Goal: Task Accomplishment & Management: Manage account settings

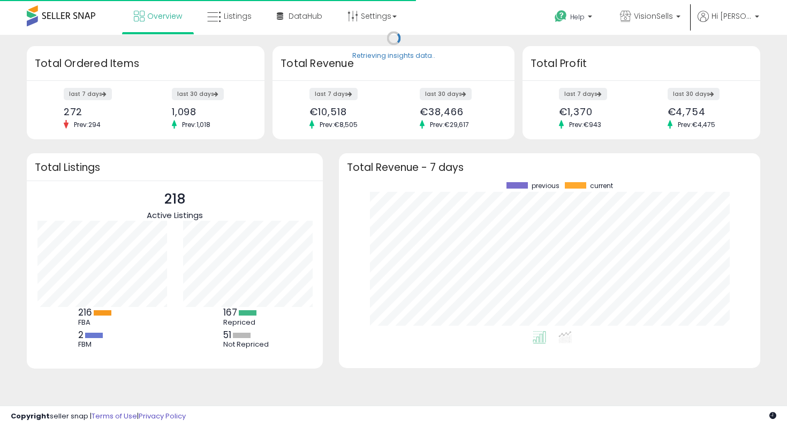
scroll to position [149, 400]
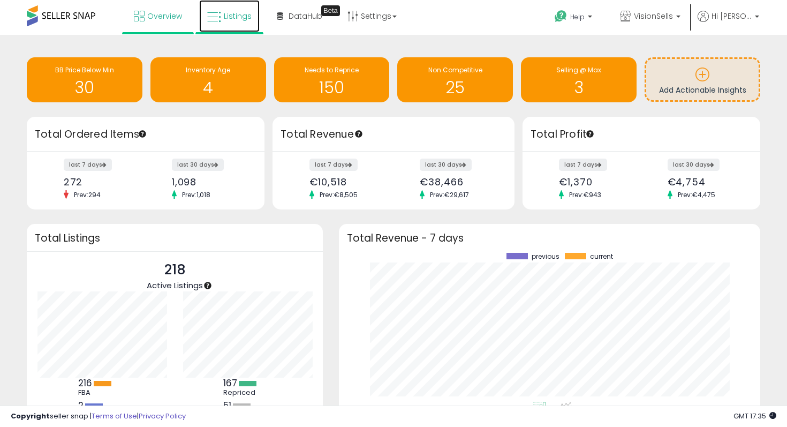
click at [228, 15] on span "Listings" at bounding box center [238, 16] width 28 height 11
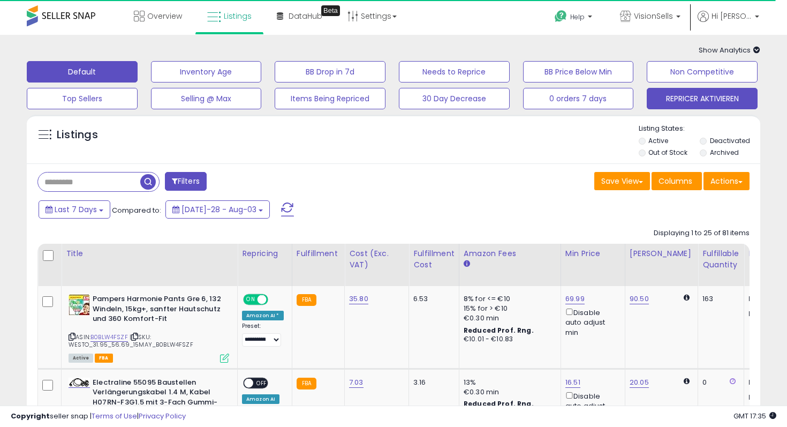
click at [262, 82] on button "REPRICER AKTIVIEREN" at bounding box center [206, 71] width 111 height 21
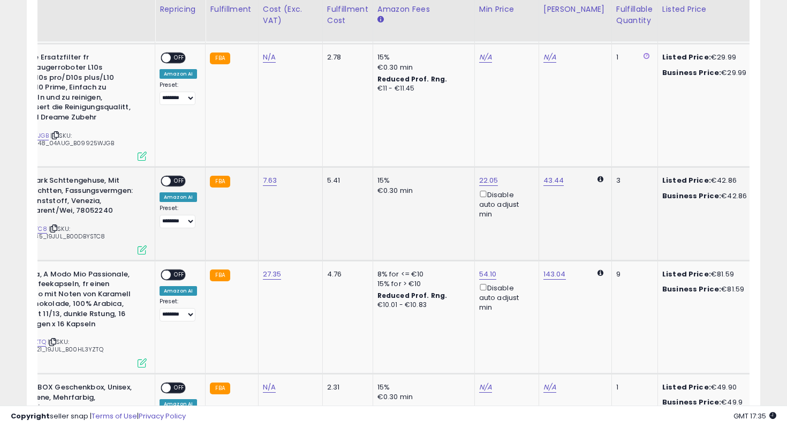
scroll to position [0, 136]
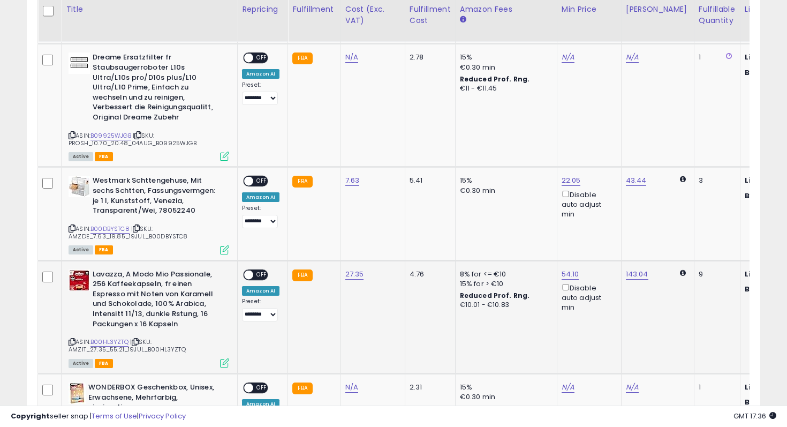
click at [253, 270] on div "ON OFF" at bounding box center [243, 274] width 25 height 9
click at [254, 270] on span "OFF" at bounding box center [261, 274] width 17 height 9
click at [265, 177] on span "OFF" at bounding box center [261, 181] width 17 height 9
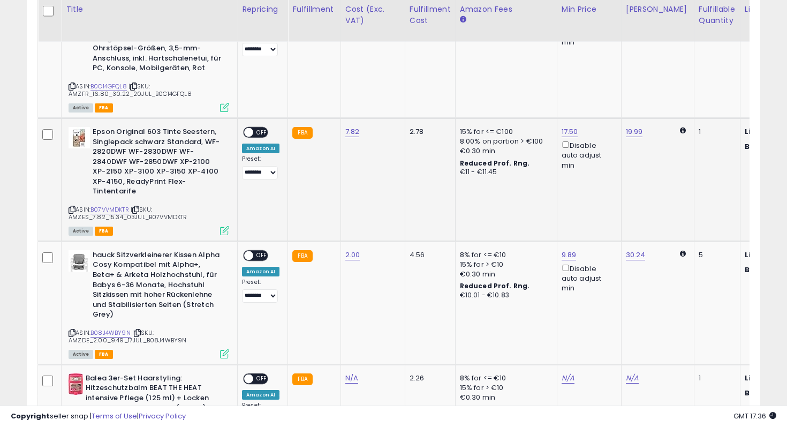
click at [260, 131] on span "OFF" at bounding box center [261, 132] width 17 height 9
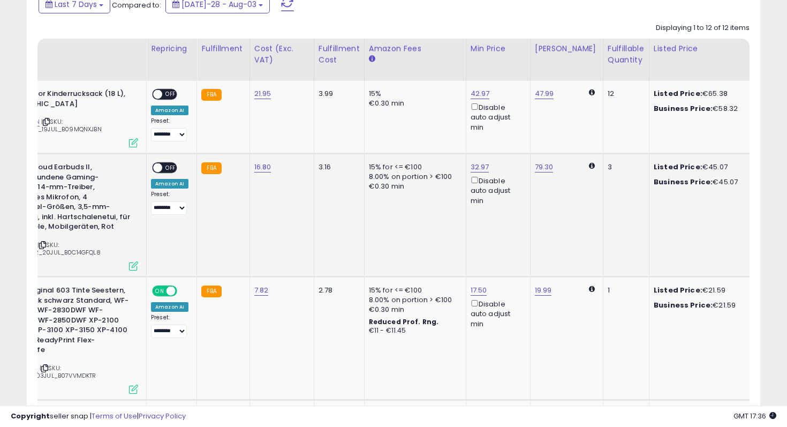
click at [166, 164] on div "ON OFF" at bounding box center [152, 167] width 25 height 9
click at [168, 170] on span "OFF" at bounding box center [170, 167] width 17 height 9
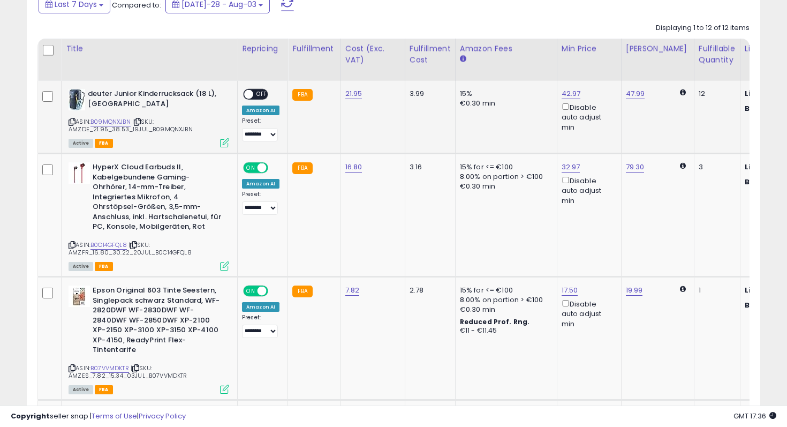
click at [250, 99] on span at bounding box center [248, 94] width 9 height 9
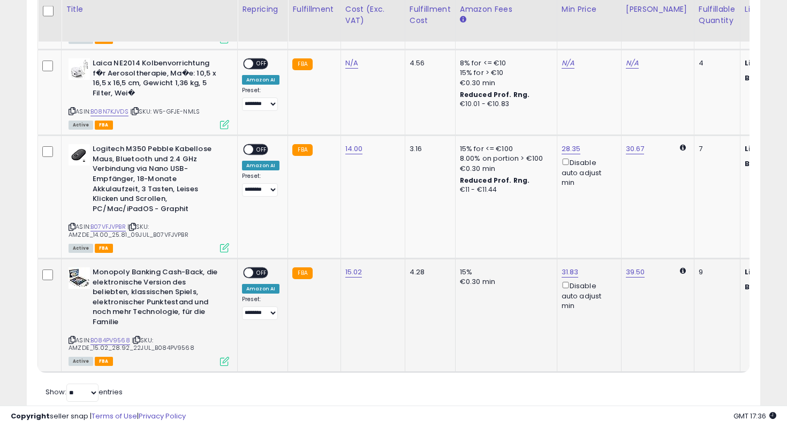
click at [260, 268] on span "OFF" at bounding box center [261, 272] width 17 height 9
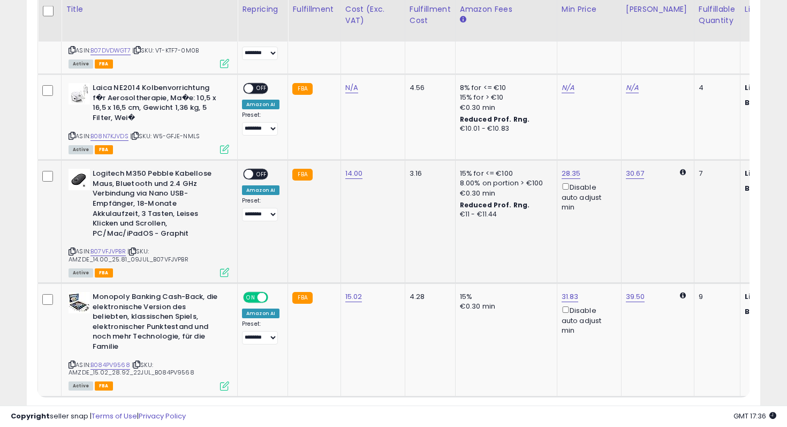
click at [260, 170] on span "OFF" at bounding box center [261, 174] width 17 height 9
